Goal: Find specific page/section: Find specific page/section

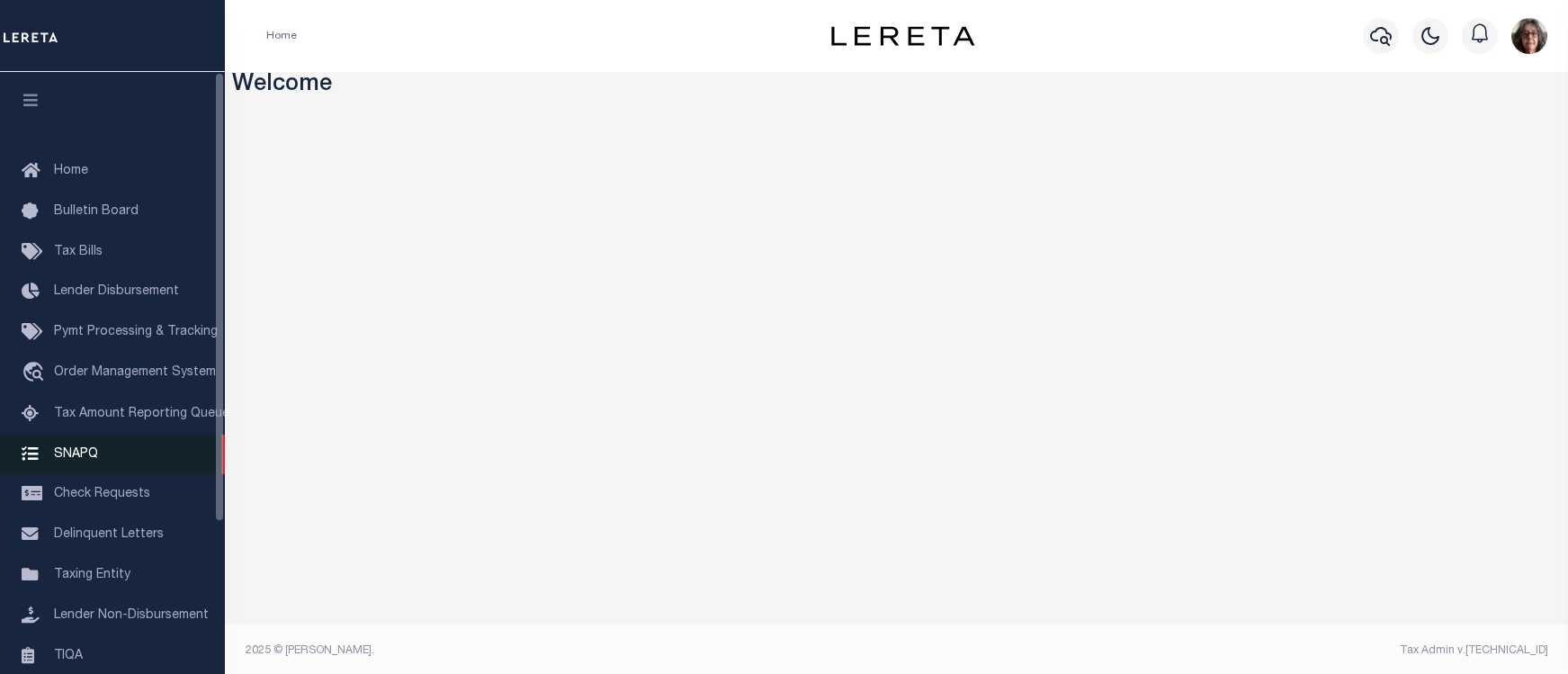
click at [74, 459] on span "SNAPQ" at bounding box center [76, 453] width 44 height 12
